Goal: Task Accomplishment & Management: Use online tool/utility

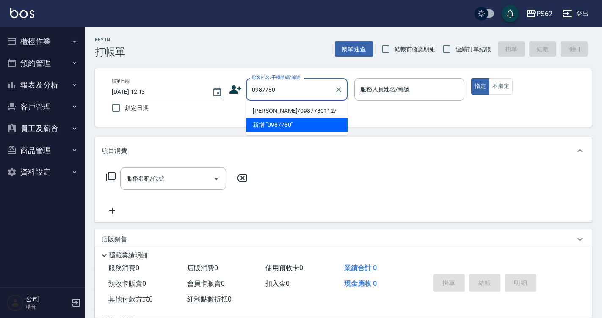
type input "0987780"
click at [39, 38] on button "櫃檯作業" at bounding box center [42, 41] width 78 height 22
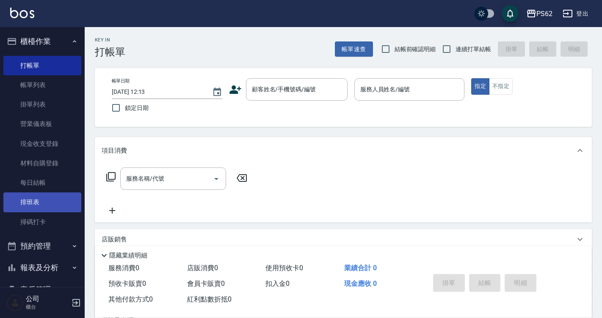
click at [26, 210] on link "排班表" at bounding box center [42, 202] width 78 height 19
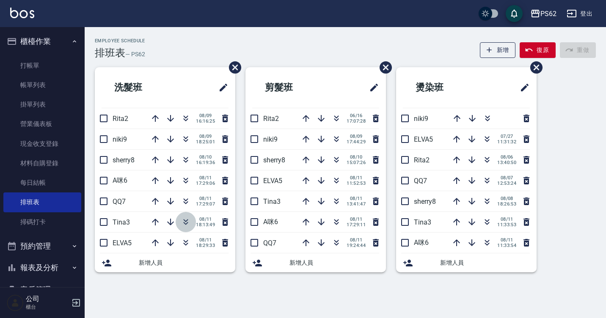
click at [185, 221] on icon "button" at bounding box center [186, 220] width 5 height 3
click at [351, 22] on div "PS62 登出" at bounding box center [303, 13] width 606 height 27
click at [158, 240] on icon "button" at bounding box center [155, 243] width 10 height 10
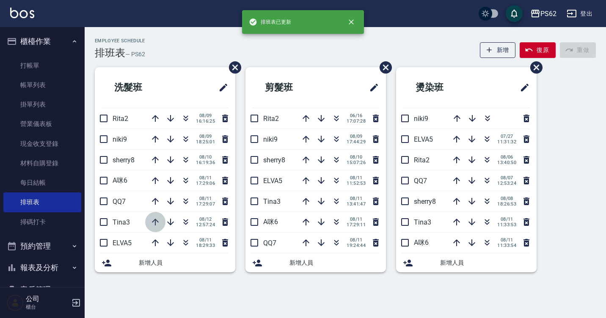
click at [155, 220] on icon "button" at bounding box center [155, 222] width 7 height 7
click at [158, 204] on icon "button" at bounding box center [155, 201] width 10 height 10
click at [156, 177] on icon "button" at bounding box center [155, 181] width 10 height 10
click at [186, 136] on icon "button" at bounding box center [186, 139] width 10 height 10
click at [169, 138] on icon "button" at bounding box center [171, 139] width 10 height 10
